Goal: Task Accomplishment & Management: Manage account settings

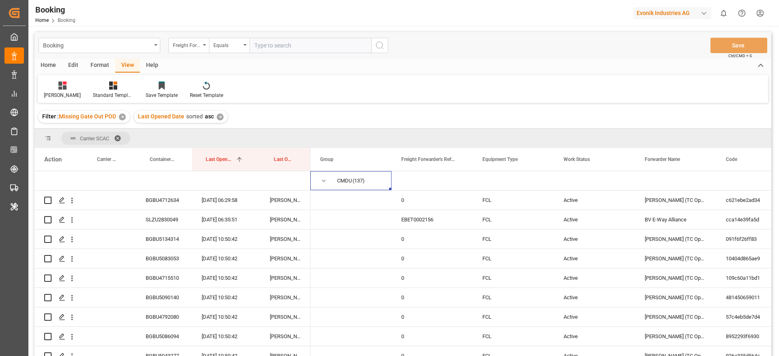
click at [685, 15] on div "Evonik Industries AG" at bounding box center [673, 13] width 78 height 12
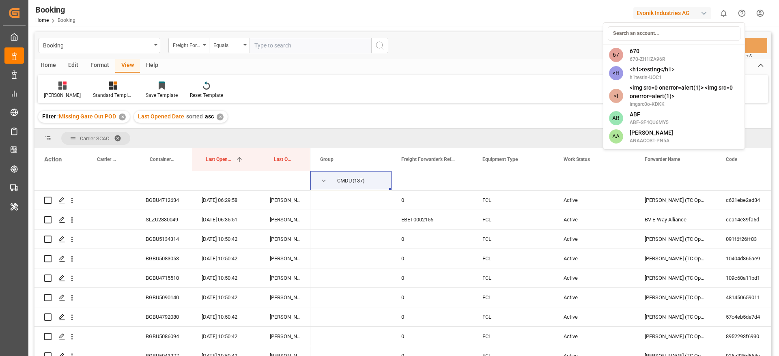
click at [677, 27] on input at bounding box center [674, 33] width 133 height 14
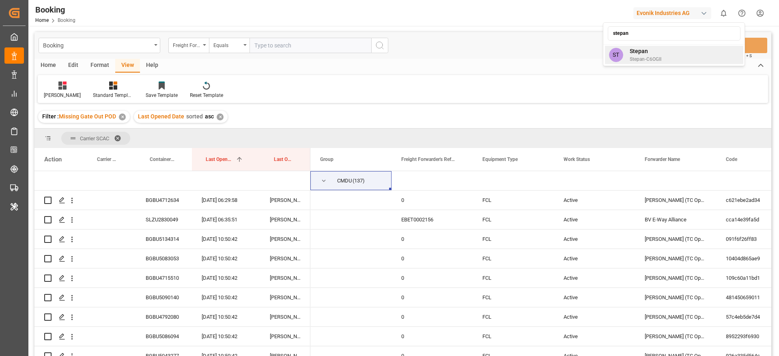
type input "stepan"
click at [656, 54] on span "Stepan" at bounding box center [646, 51] width 32 height 9
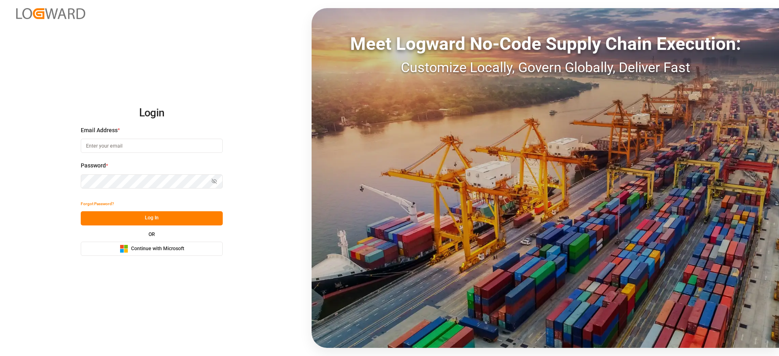
click at [161, 258] on div "Login Email Address * Password * Show password Forgot Password? Log In OR Micro…" at bounding box center [389, 178] width 779 height 356
click at [164, 246] on span "Continue with Microsoft" at bounding box center [157, 249] width 53 height 7
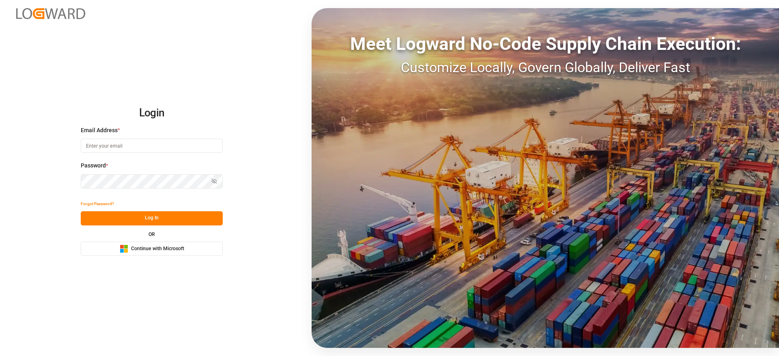
click at [164, 246] on span "Continue with Microsoft" at bounding box center [157, 249] width 53 height 7
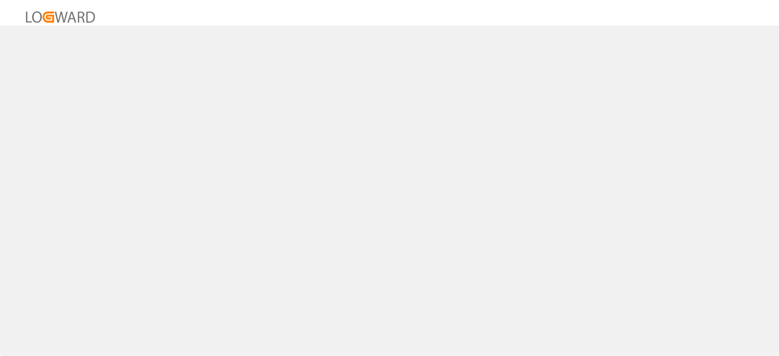
drag, startPoint x: 0, startPoint y: 0, endPoint x: 95, endPoint y: 87, distance: 129.0
click at [95, 87] on div at bounding box center [389, 178] width 779 height 356
